Goal: Register for event/course

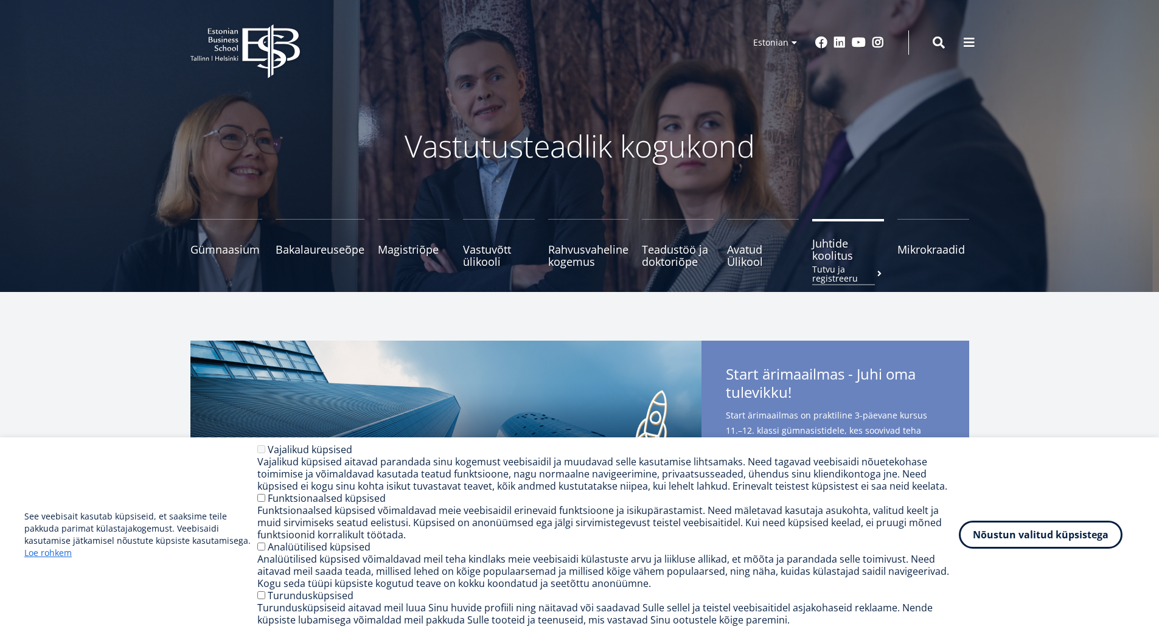
click at [830, 255] on span "Juhtide koolitus Tutvu ja registreeru" at bounding box center [848, 249] width 72 height 24
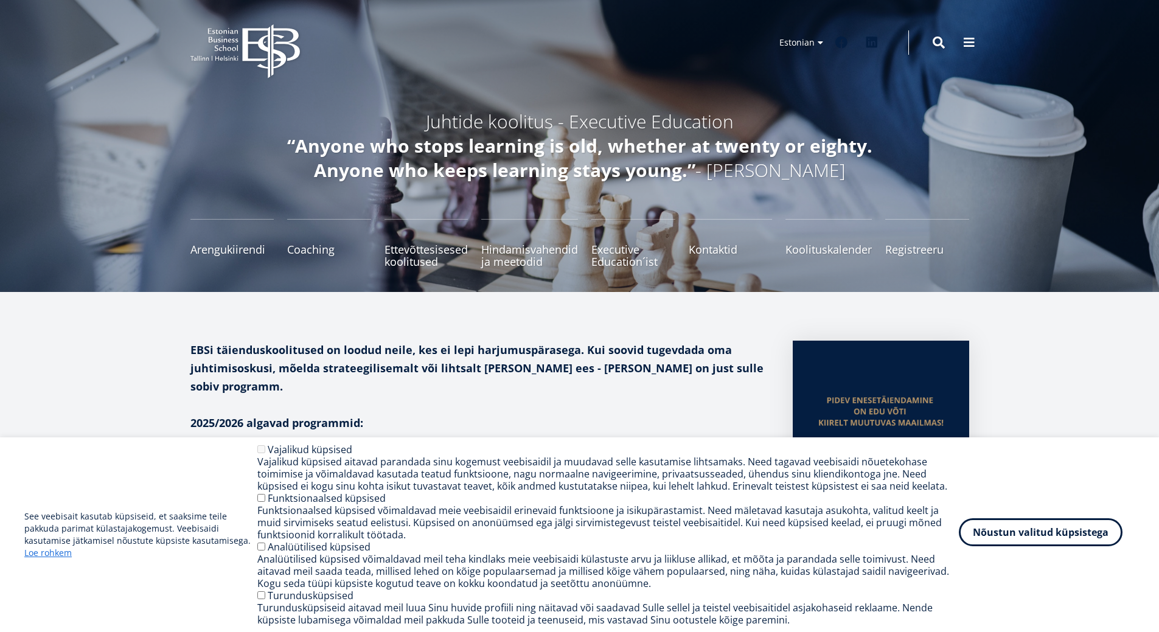
click at [1063, 538] on button "Nõustun valitud küpsistega" at bounding box center [1041, 532] width 164 height 28
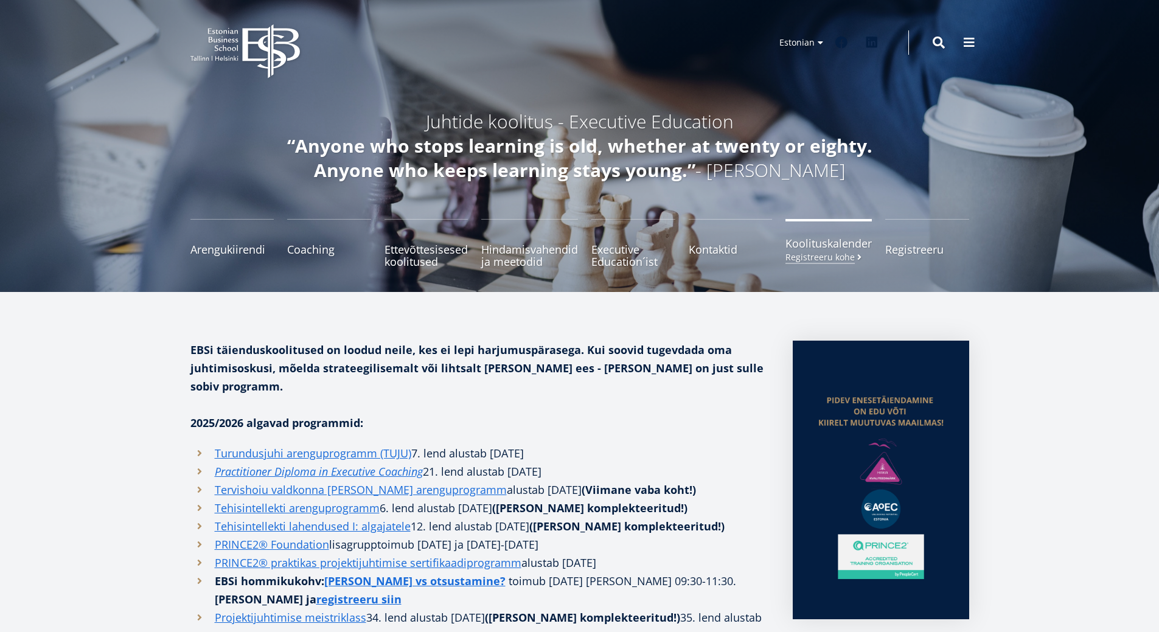
click at [839, 243] on span "Koolituskalender Registreeru kohe" at bounding box center [828, 243] width 86 height 12
